Goal: Task Accomplishment & Management: Manage account settings

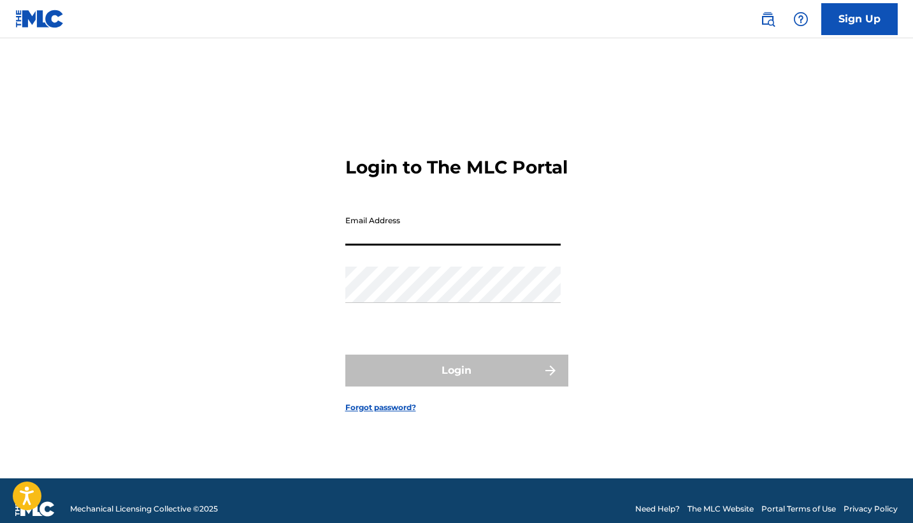
type input "[EMAIL_ADDRESS][DOMAIN_NAME]"
click at [456, 381] on button "Login" at bounding box center [456, 370] width 223 height 32
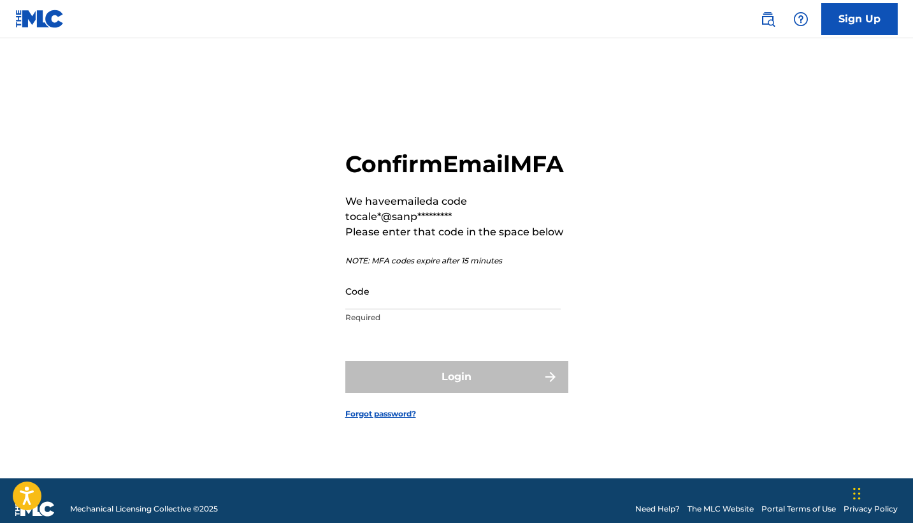
click at [446, 304] on input "Code" at bounding box center [452, 291] width 215 height 36
paste input "941808"
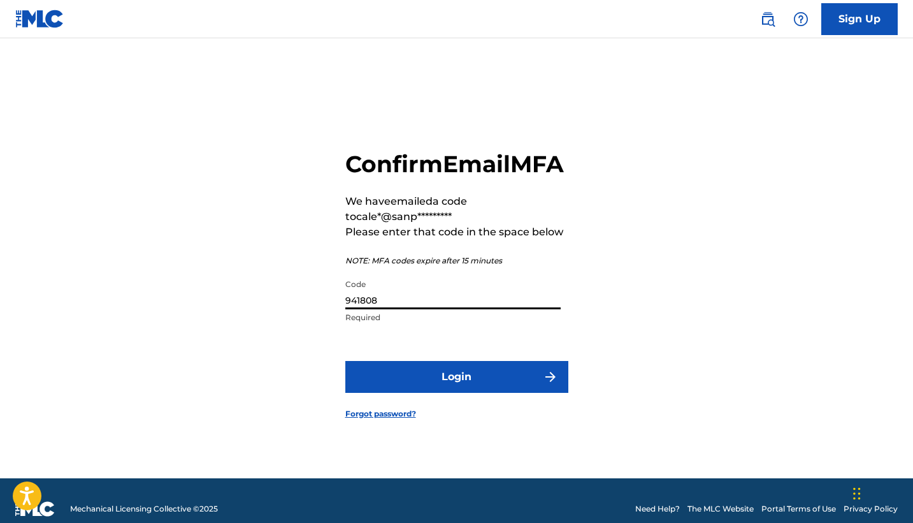
type input "941808"
click at [439, 392] on button "Login" at bounding box center [456, 377] width 223 height 32
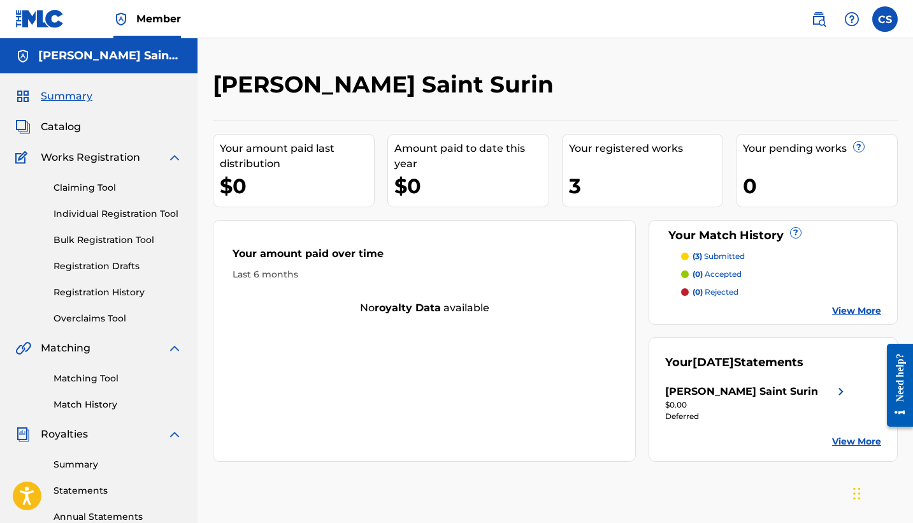
click at [98, 484] on link "Statements" at bounding box center [118, 490] width 129 height 13
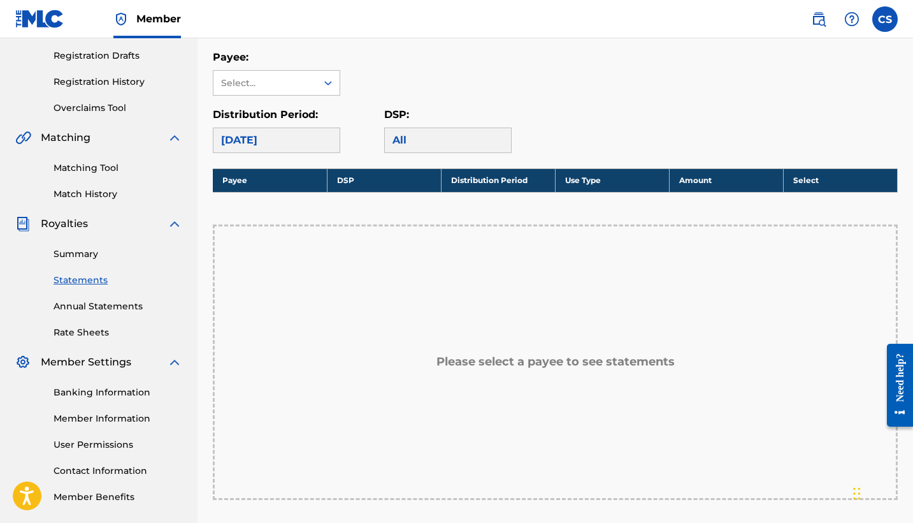
scroll to position [215, 0]
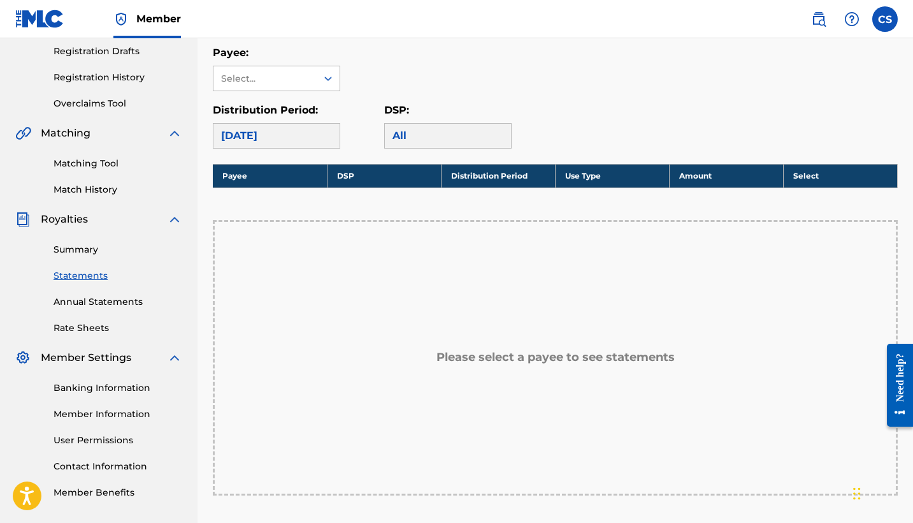
click at [308, 89] on div "Select..." at bounding box center [264, 78] width 103 height 24
click at [307, 108] on div "[PERSON_NAME] Saint Surin" at bounding box center [276, 114] width 126 height 47
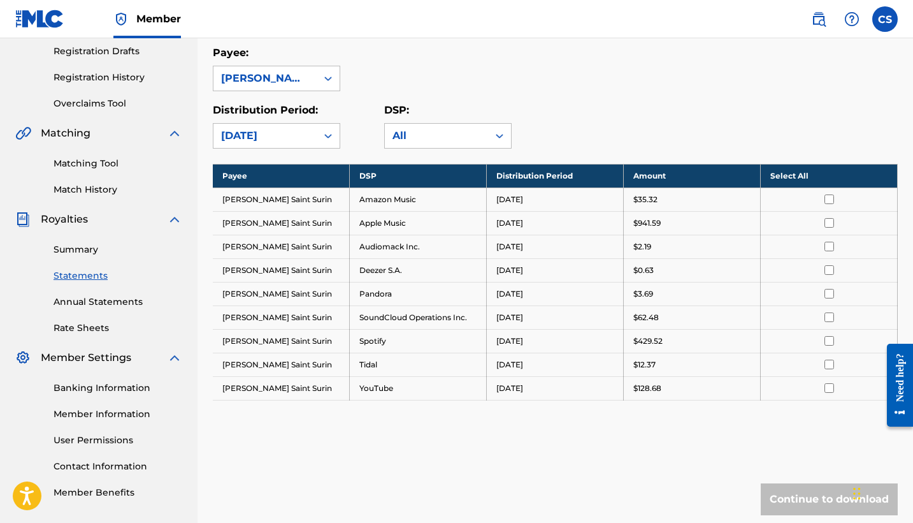
click at [96, 256] on link "Summary" at bounding box center [118, 249] width 129 height 13
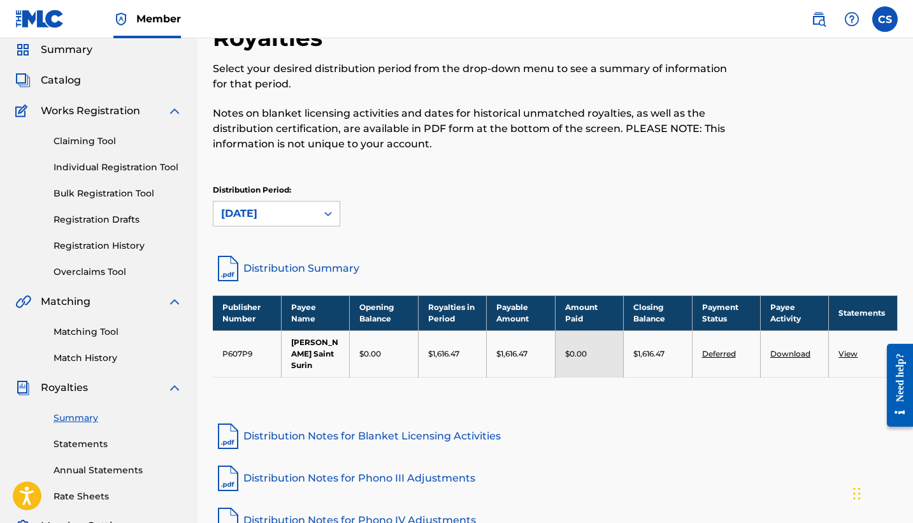
scroll to position [47, 0]
click at [721, 352] on link "Deferred" at bounding box center [719, 354] width 34 height 10
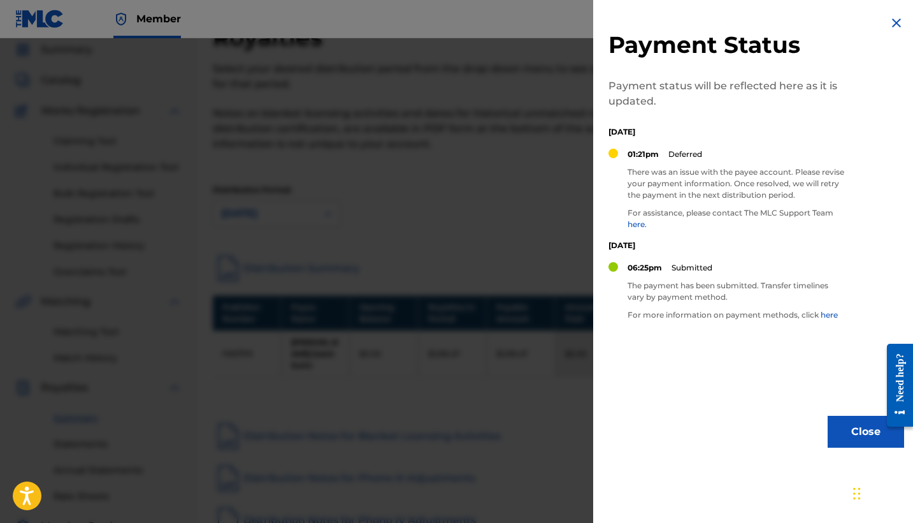
click at [823, 317] on link "here" at bounding box center [829, 315] width 17 height 10
click at [892, 18] on img at bounding box center [896, 22] width 15 height 15
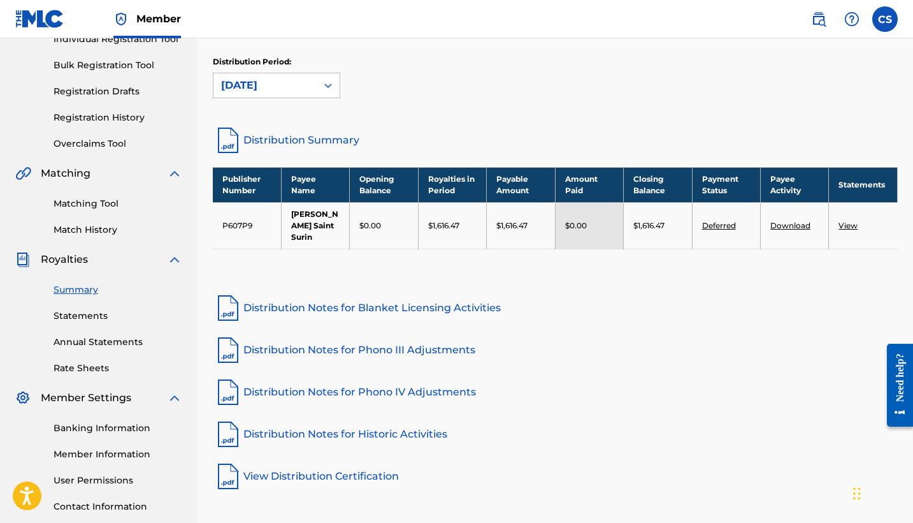
scroll to position [175, 0]
click at [101, 426] on link "Banking Information" at bounding box center [118, 427] width 129 height 13
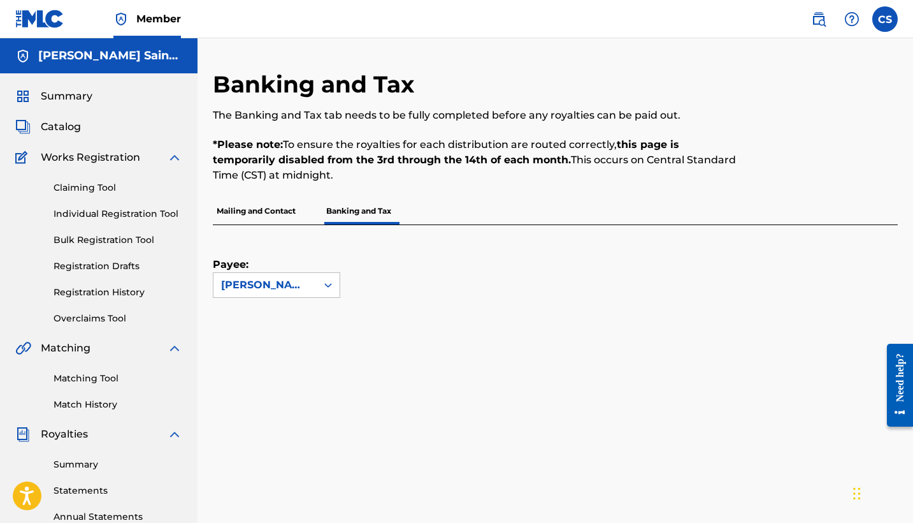
click at [275, 210] on p "Mailing and Contact" at bounding box center [256, 211] width 87 height 27
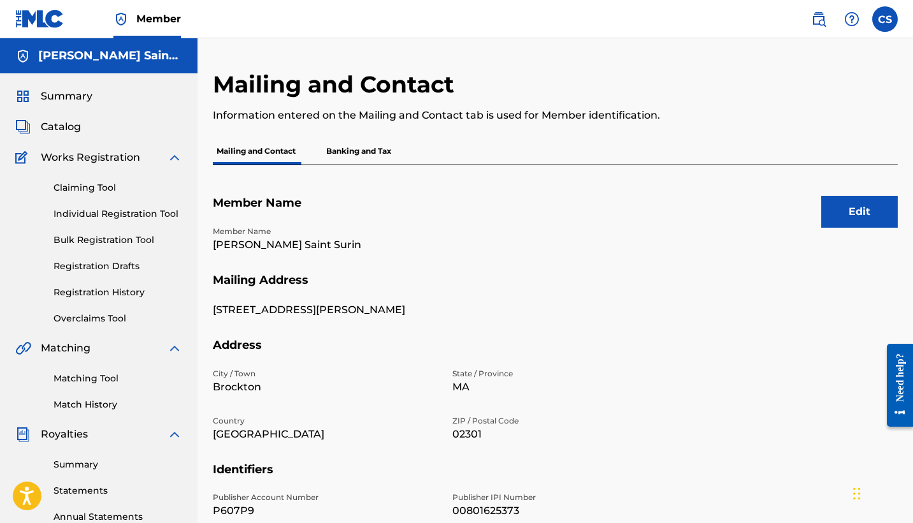
click at [360, 155] on p "Banking and Tax" at bounding box center [358, 151] width 73 height 27
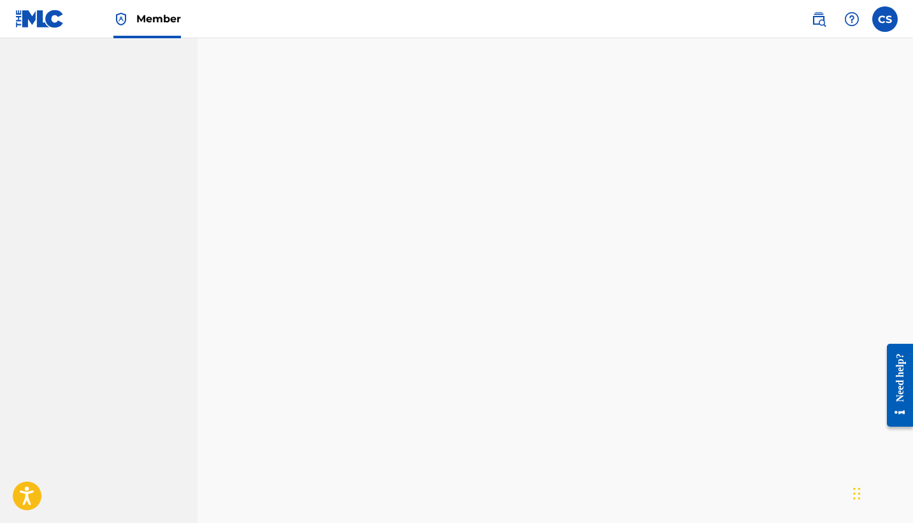
scroll to position [267, 0]
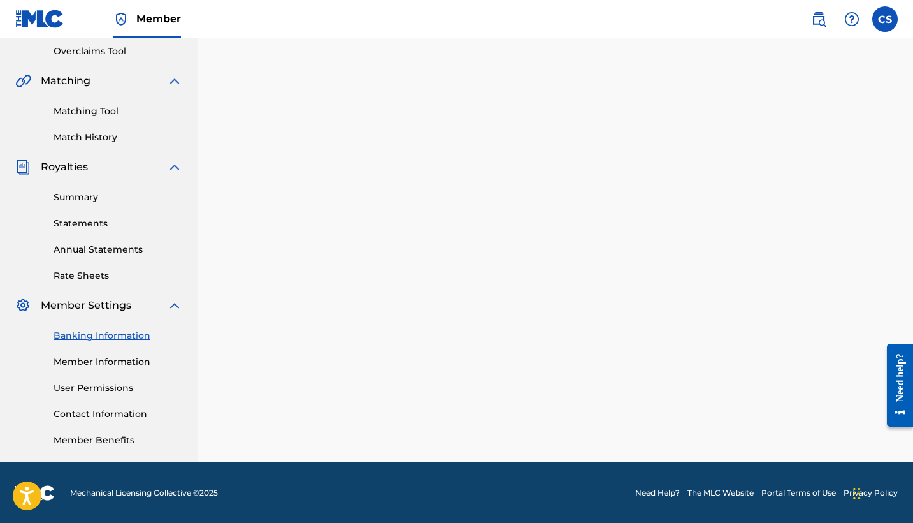
click at [117, 339] on link "Banking Information" at bounding box center [118, 335] width 129 height 13
